Goal: Check status: Check status

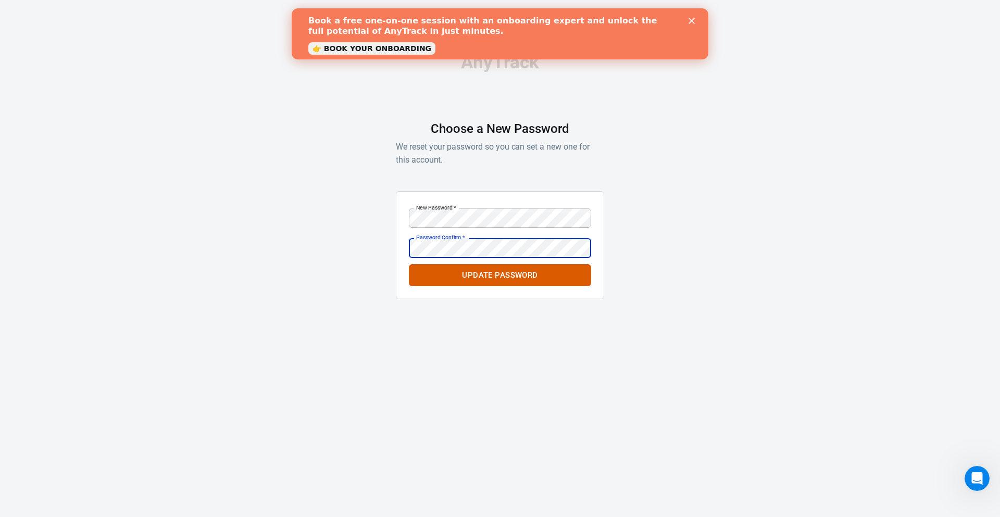
click at [745, 170] on div "AnyTrack Choose a New Password We reset your password so you can set a new one …" at bounding box center [500, 180] width 1000 height 361
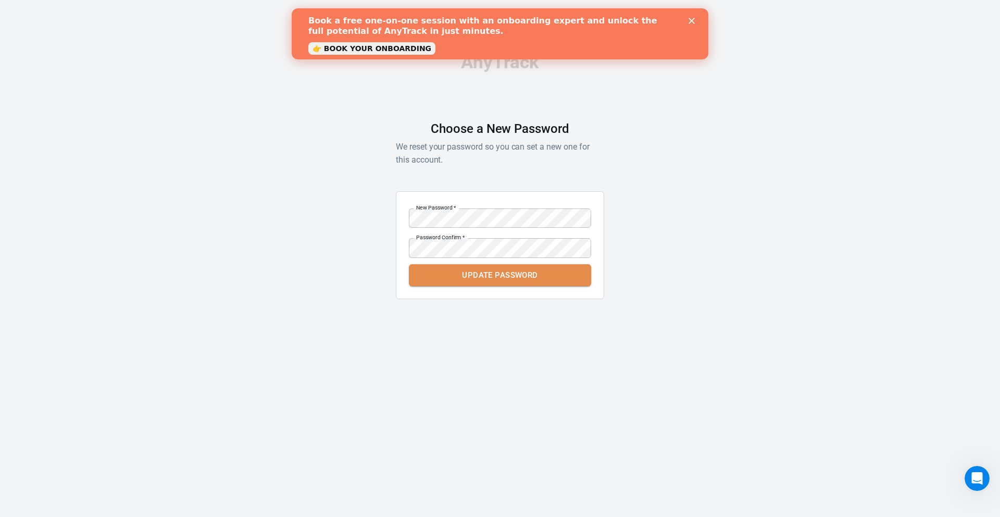
click at [518, 280] on button "Update Password" at bounding box center [500, 275] width 182 height 22
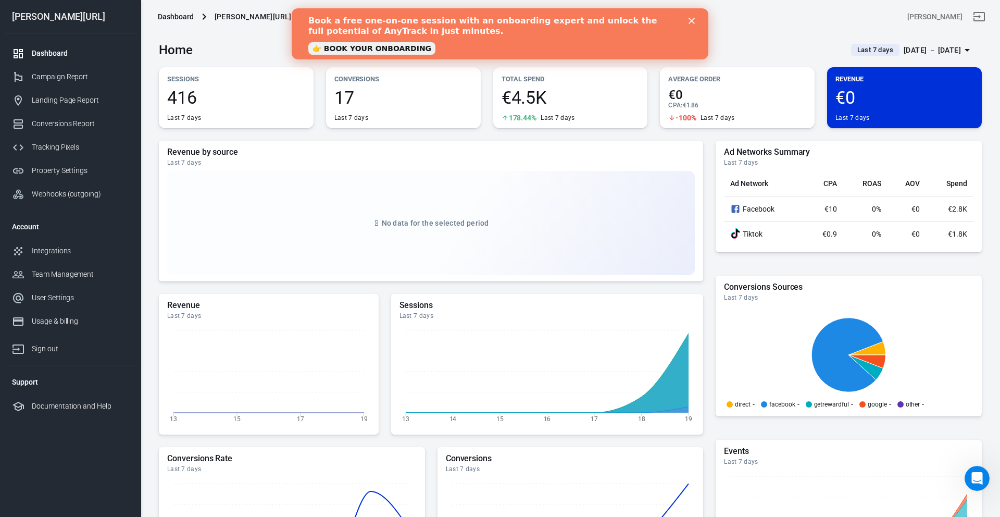
click at [694, 23] on icon "Close" at bounding box center [692, 21] width 6 height 6
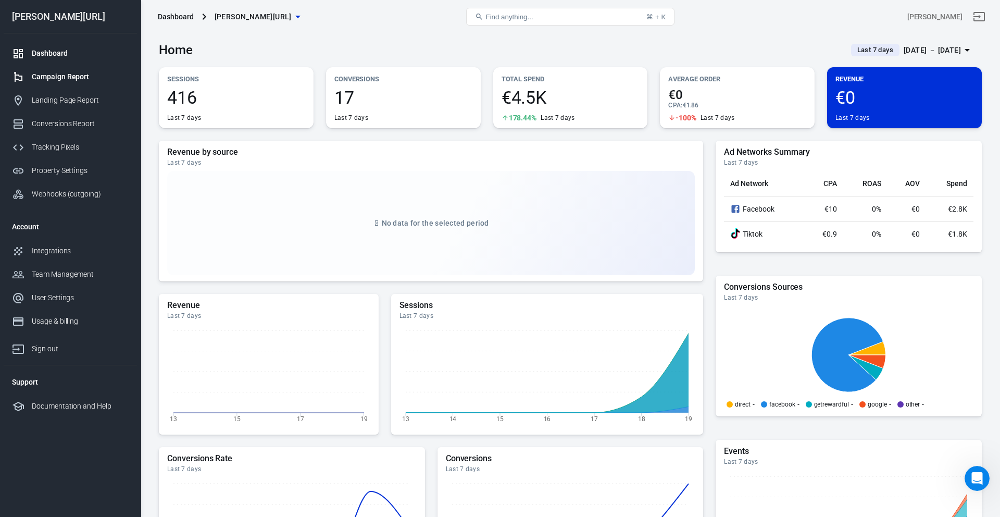
click at [88, 71] on div "Campaign Report" at bounding box center [80, 76] width 97 height 11
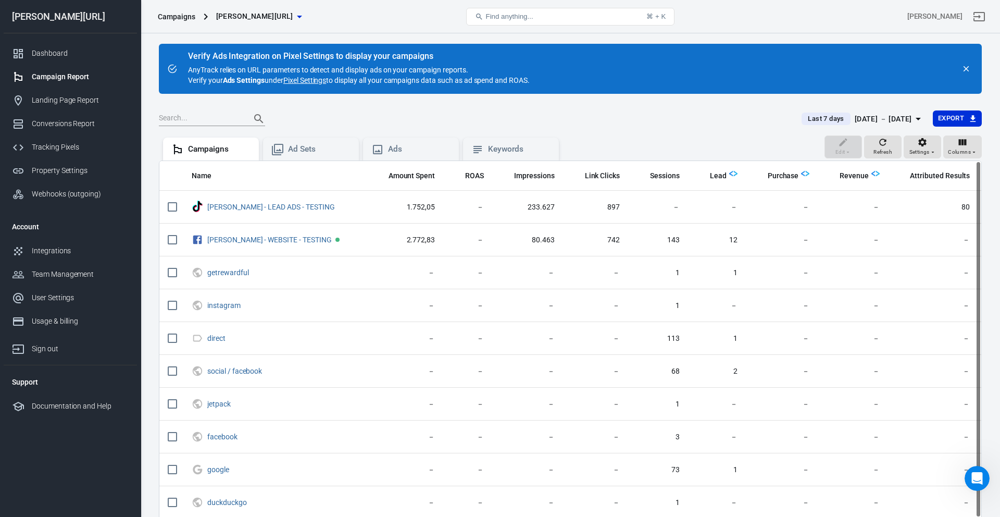
click at [895, 127] on div "Last 7 days [DATE] － [DATE] Export" at bounding box center [888, 118] width 189 height 17
click at [896, 122] on div "[DATE] － [DATE]" at bounding box center [883, 119] width 57 height 13
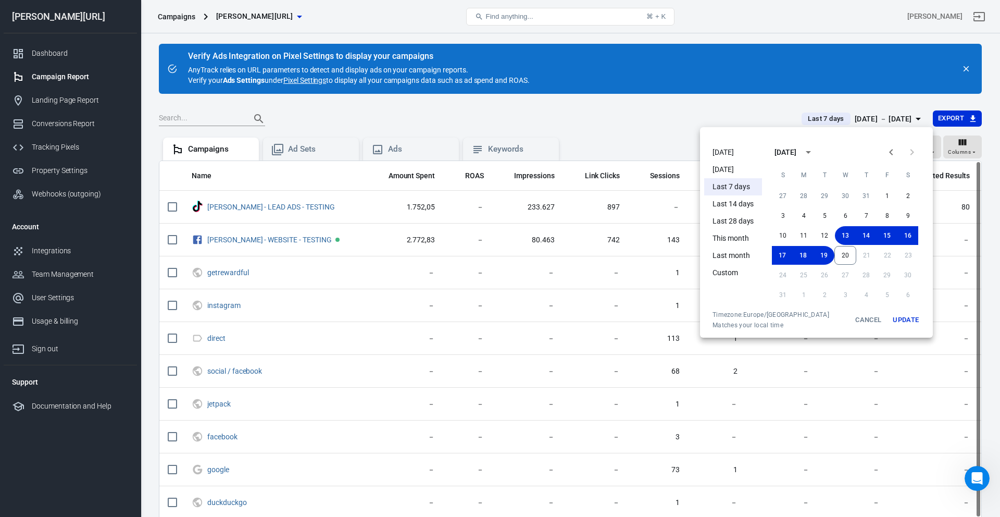
click at [722, 152] on li "[DATE]" at bounding box center [734, 152] width 58 height 17
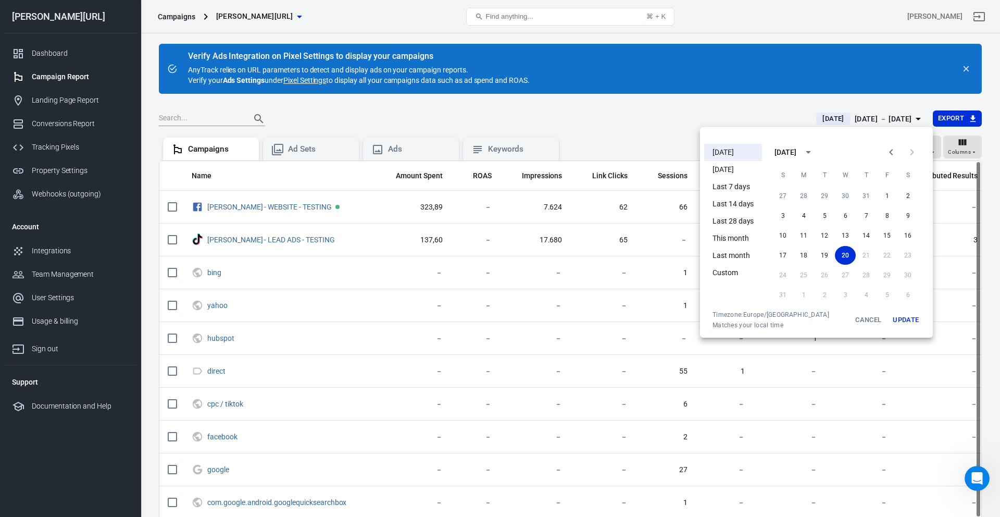
click at [594, 87] on div at bounding box center [500, 258] width 1000 height 517
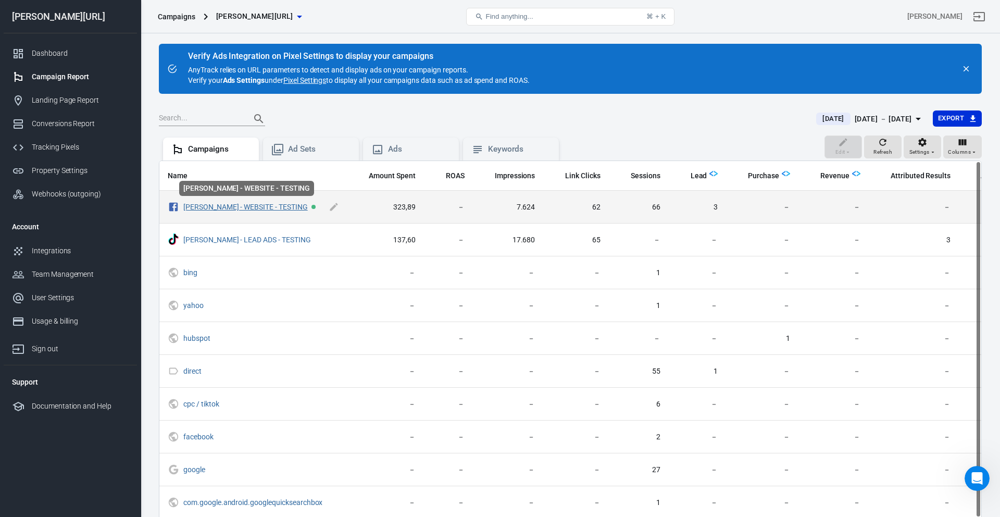
click at [204, 206] on link "[PERSON_NAME] - WEBSITE - TESTING" at bounding box center [245, 207] width 125 height 8
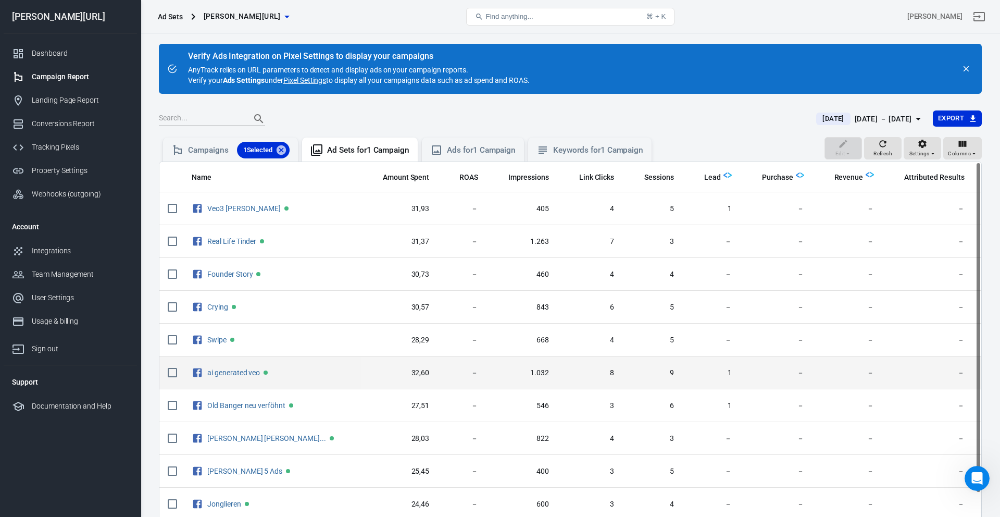
scroll to position [65, 0]
